Goal: Find specific page/section: Find specific page/section

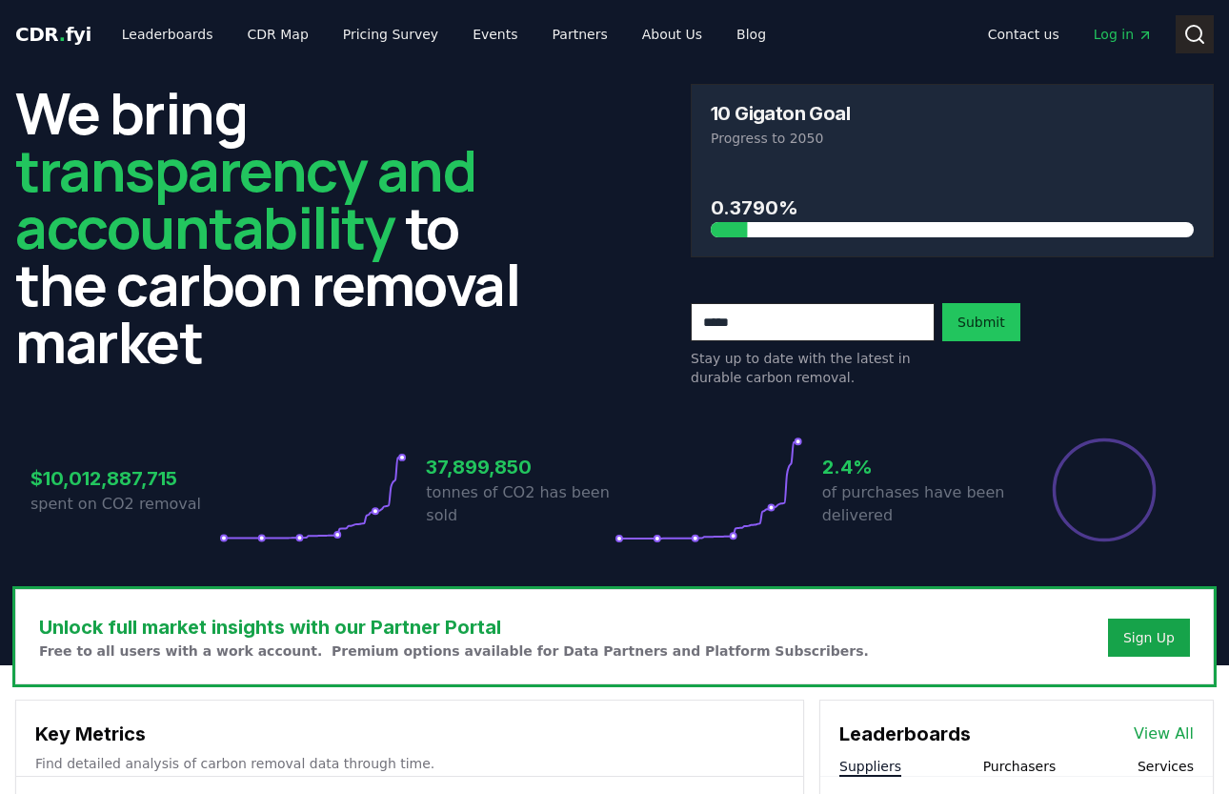
click at [1199, 39] on icon at bounding box center [1201, 41] width 4 height 4
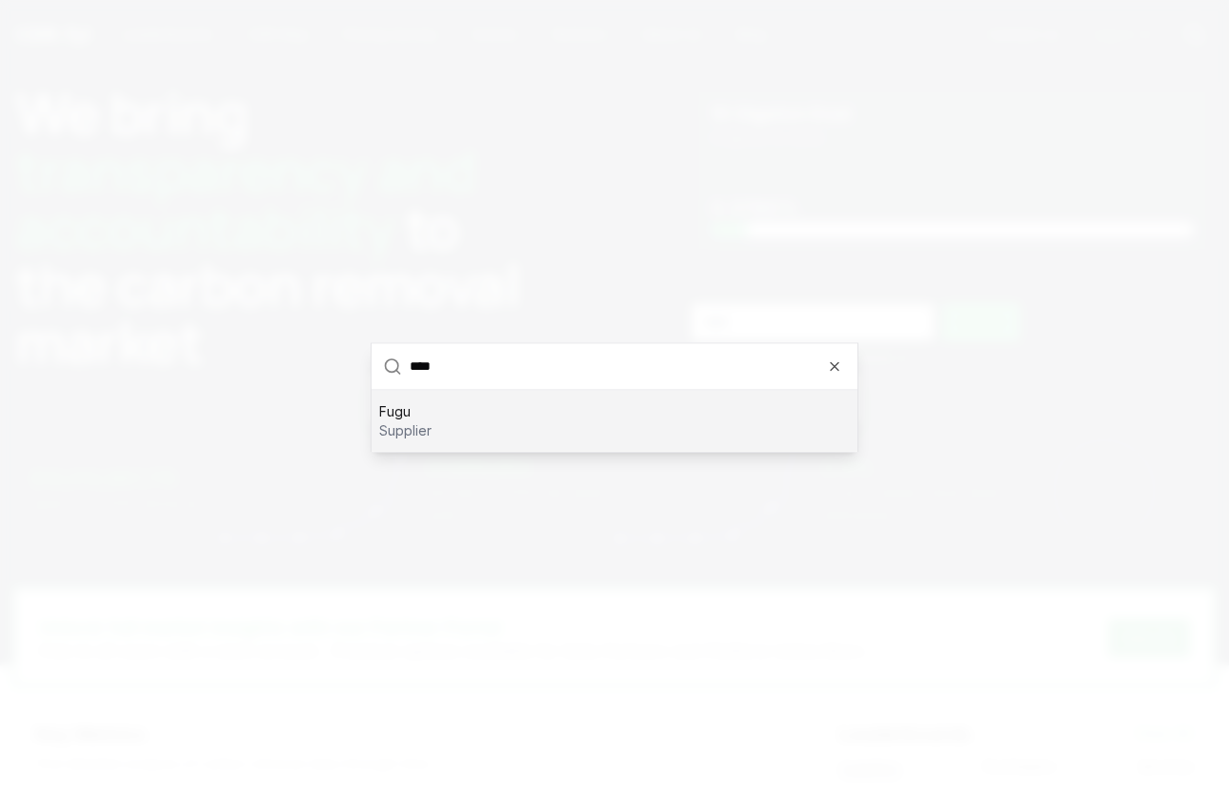
type input "****"
click at [464, 427] on div "Fugu supplier" at bounding box center [615, 420] width 486 height 61
